Goal: Entertainment & Leisure: Consume media (video, audio)

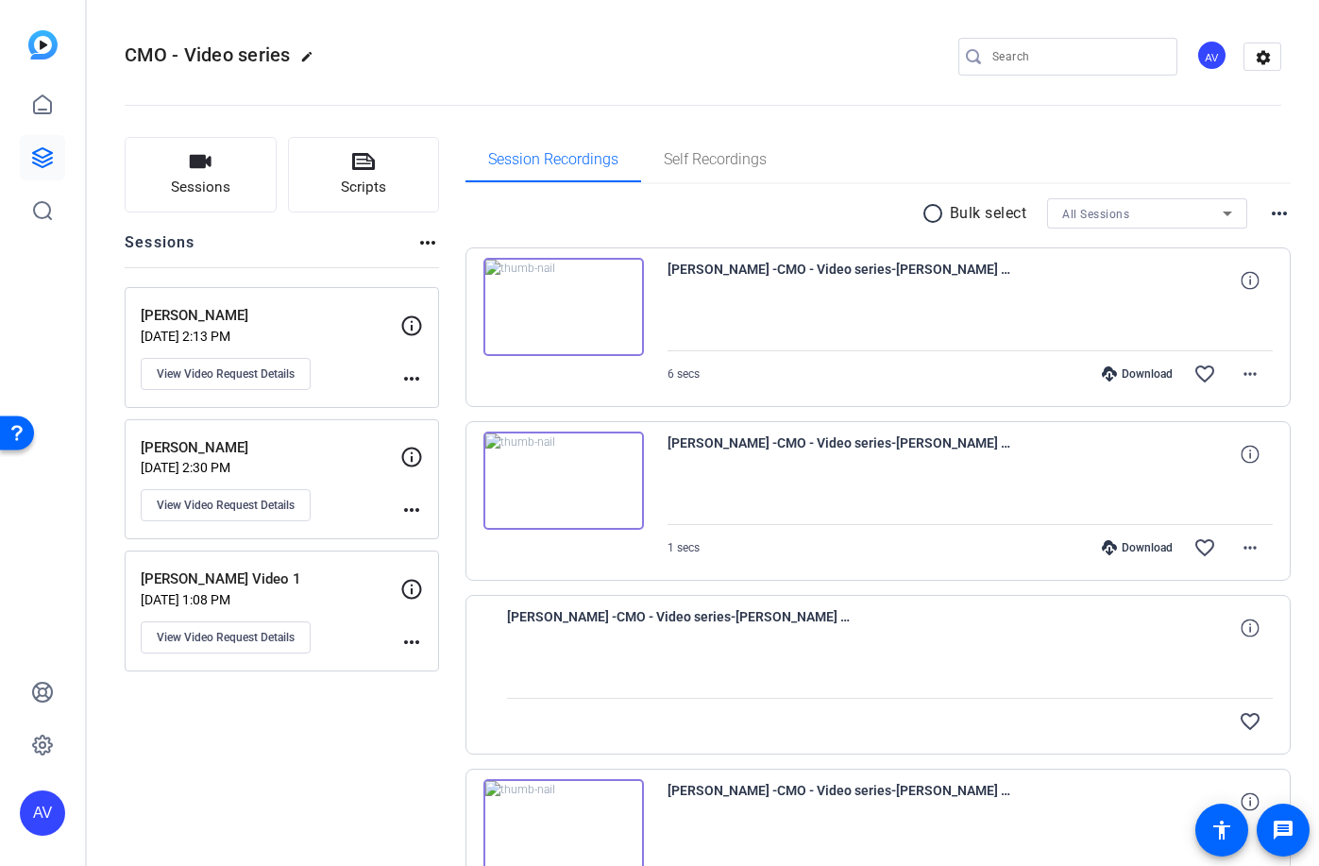
click at [567, 308] on img at bounding box center [564, 307] width 161 height 98
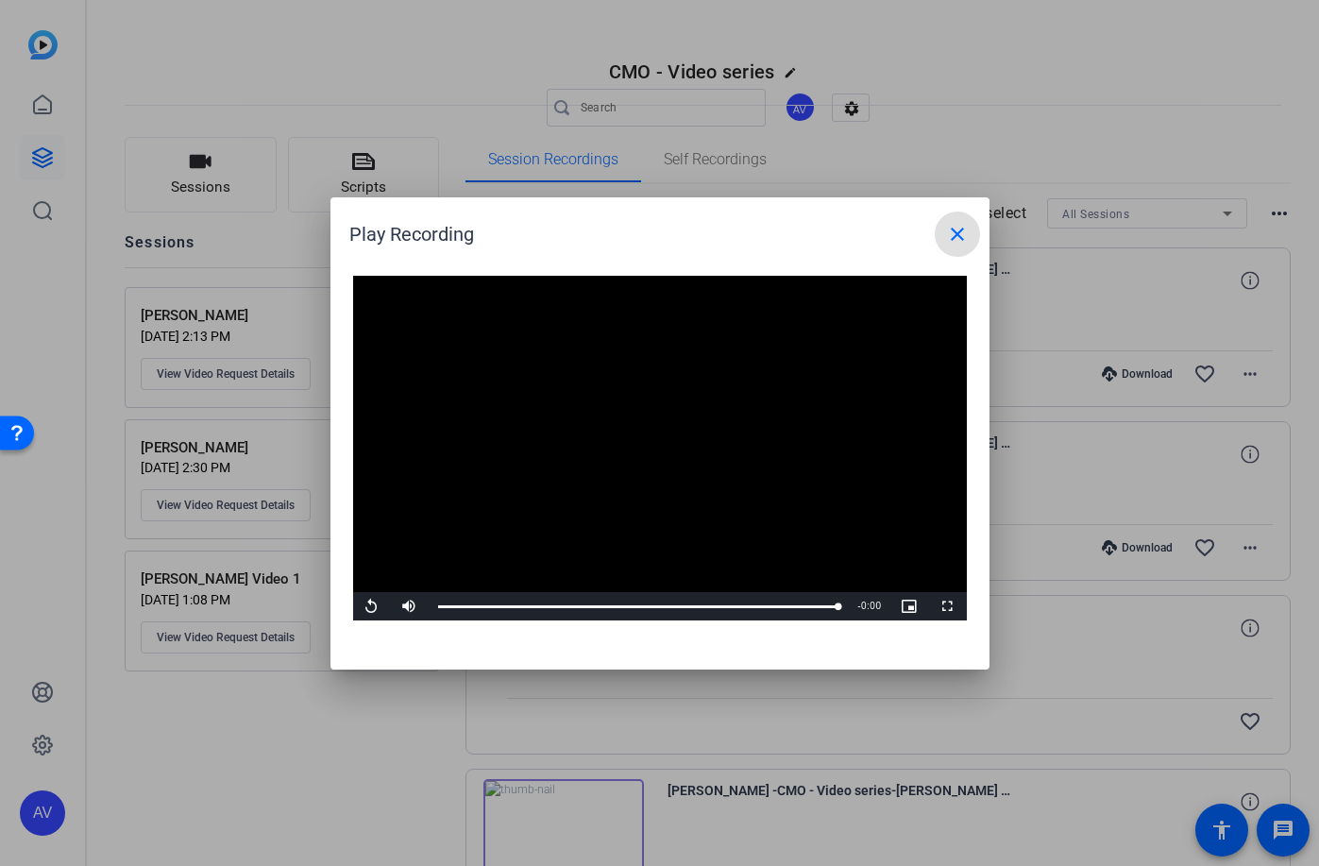
click at [956, 230] on mat-icon "close" at bounding box center [957, 234] width 23 height 23
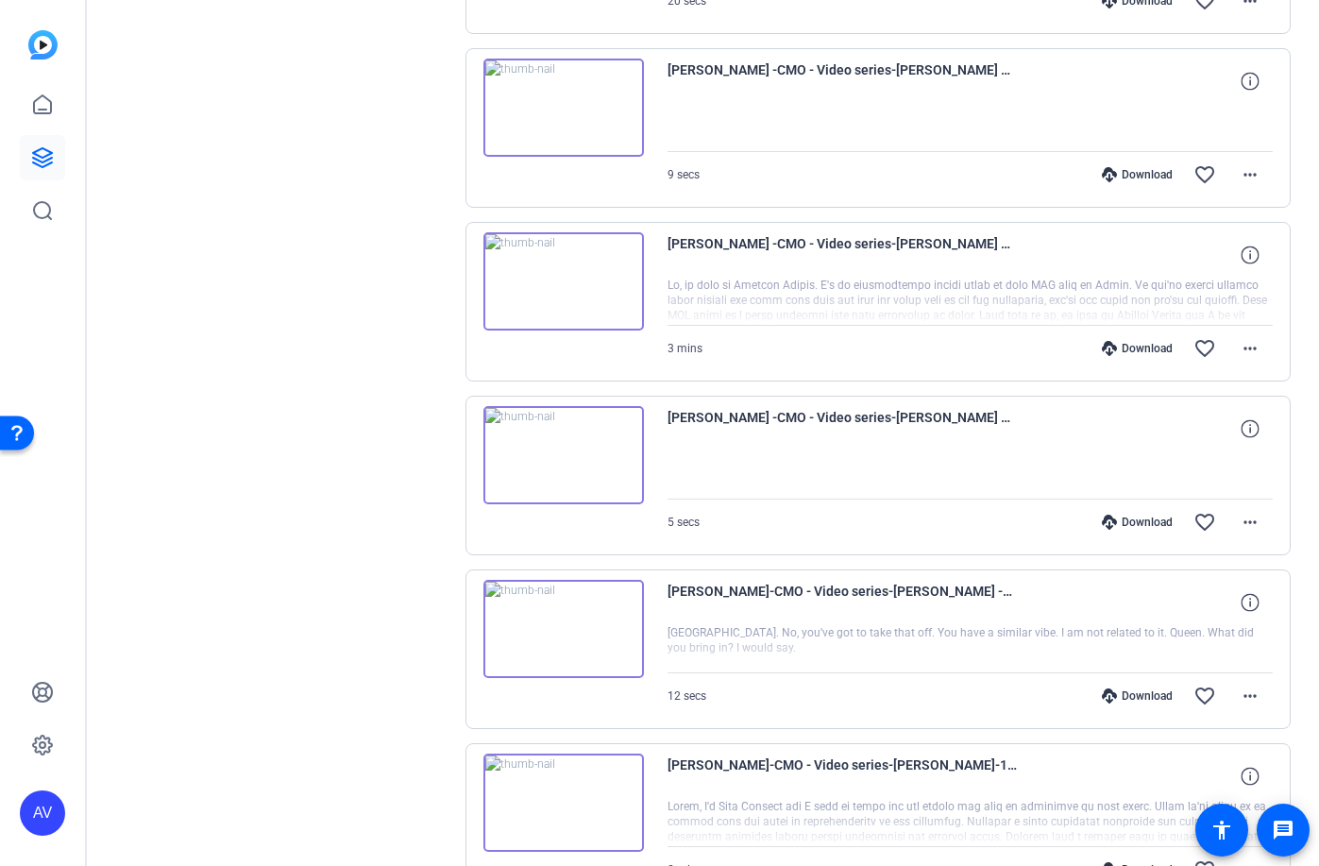
scroll to position [896, 0]
click at [559, 276] on img at bounding box center [564, 279] width 161 height 98
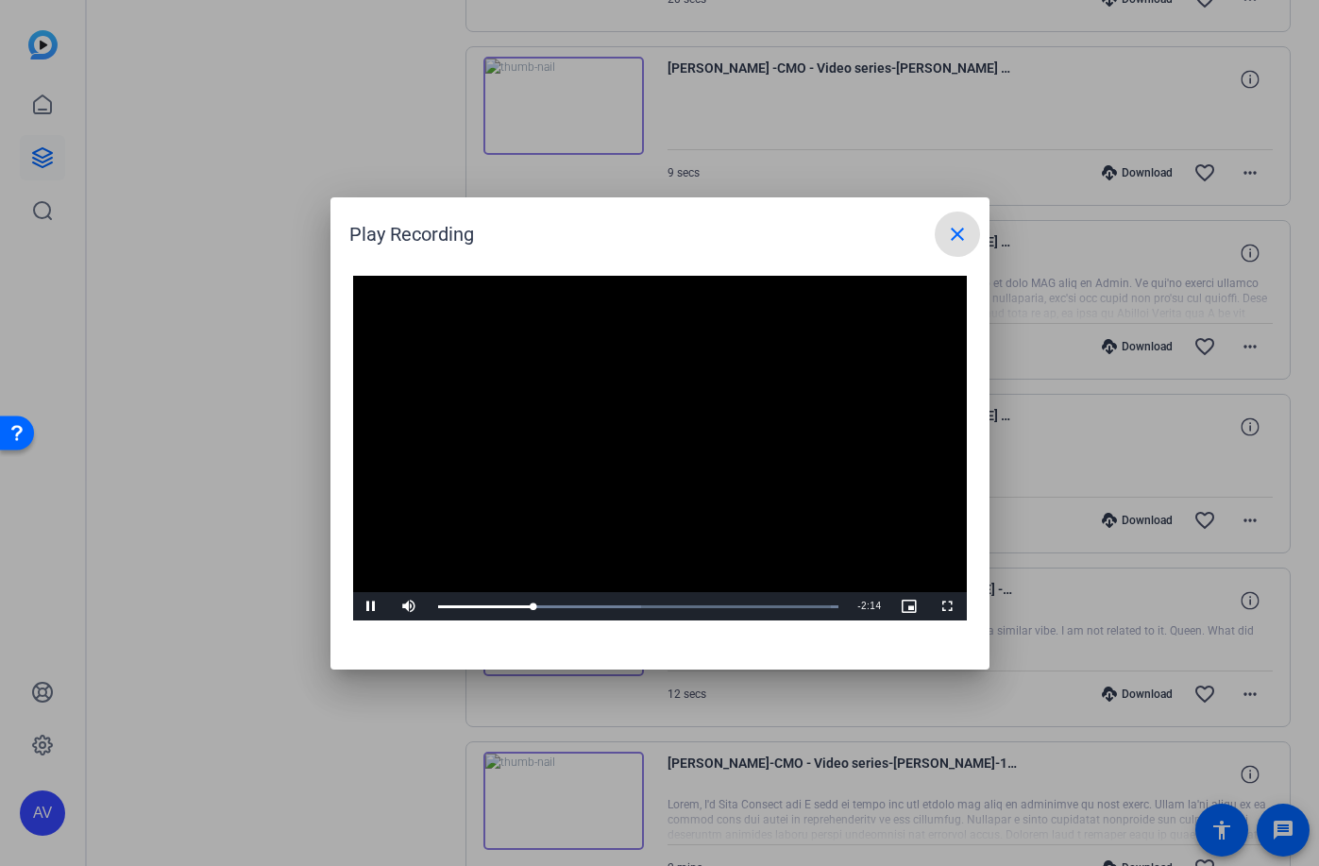
click at [955, 237] on mat-icon "close" at bounding box center [957, 234] width 23 height 23
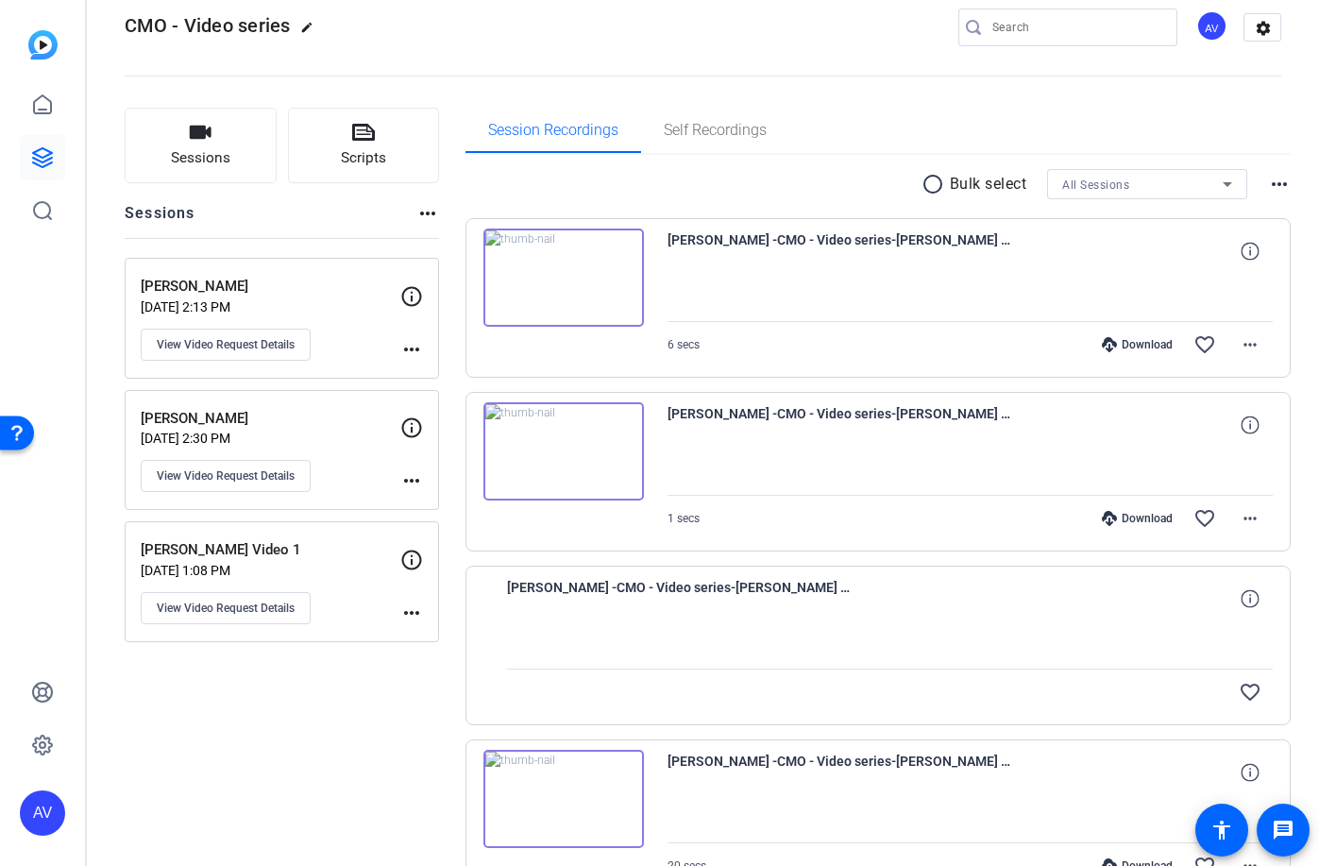
scroll to position [0, 0]
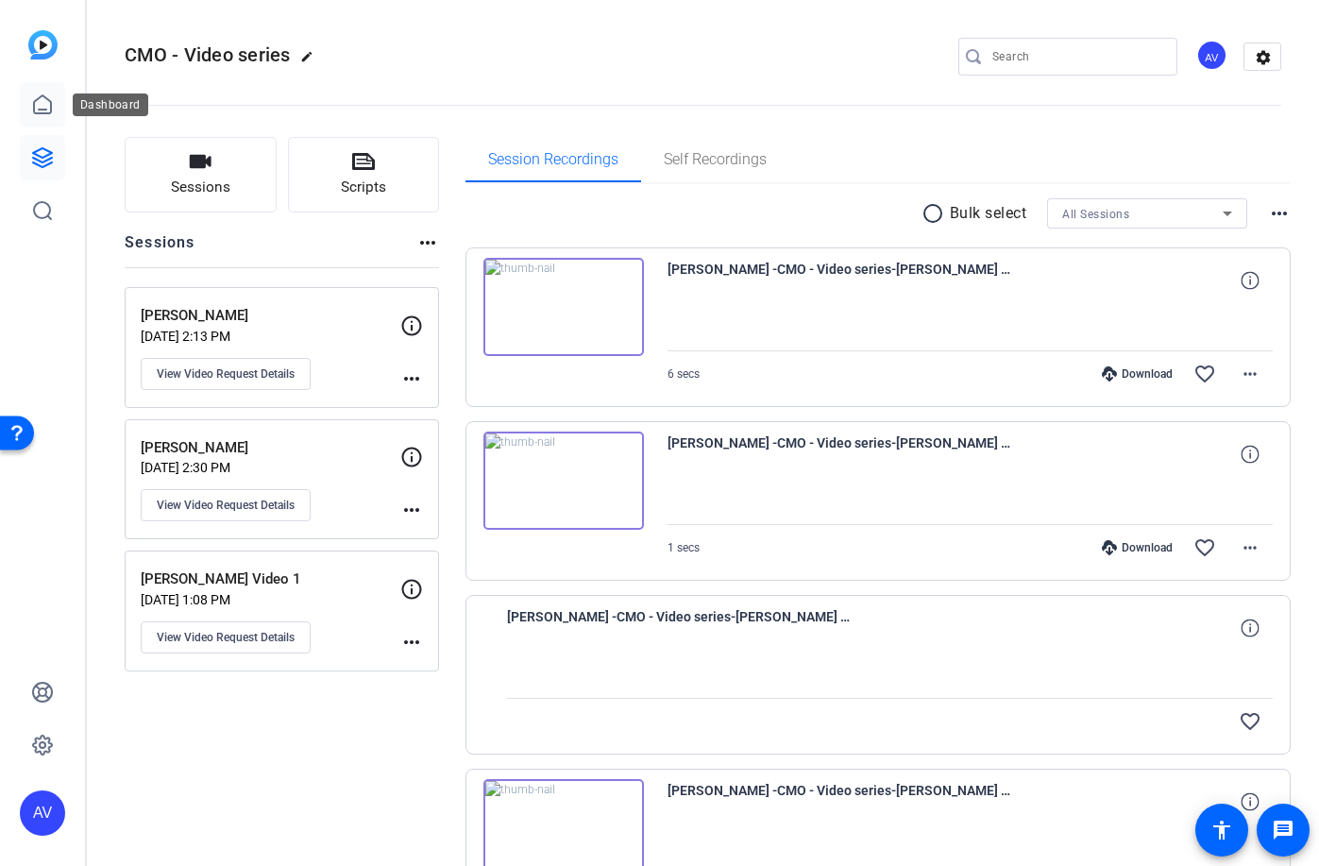
click at [37, 120] on link at bounding box center [42, 104] width 45 height 45
